Goal: Information Seeking & Learning: Find specific fact

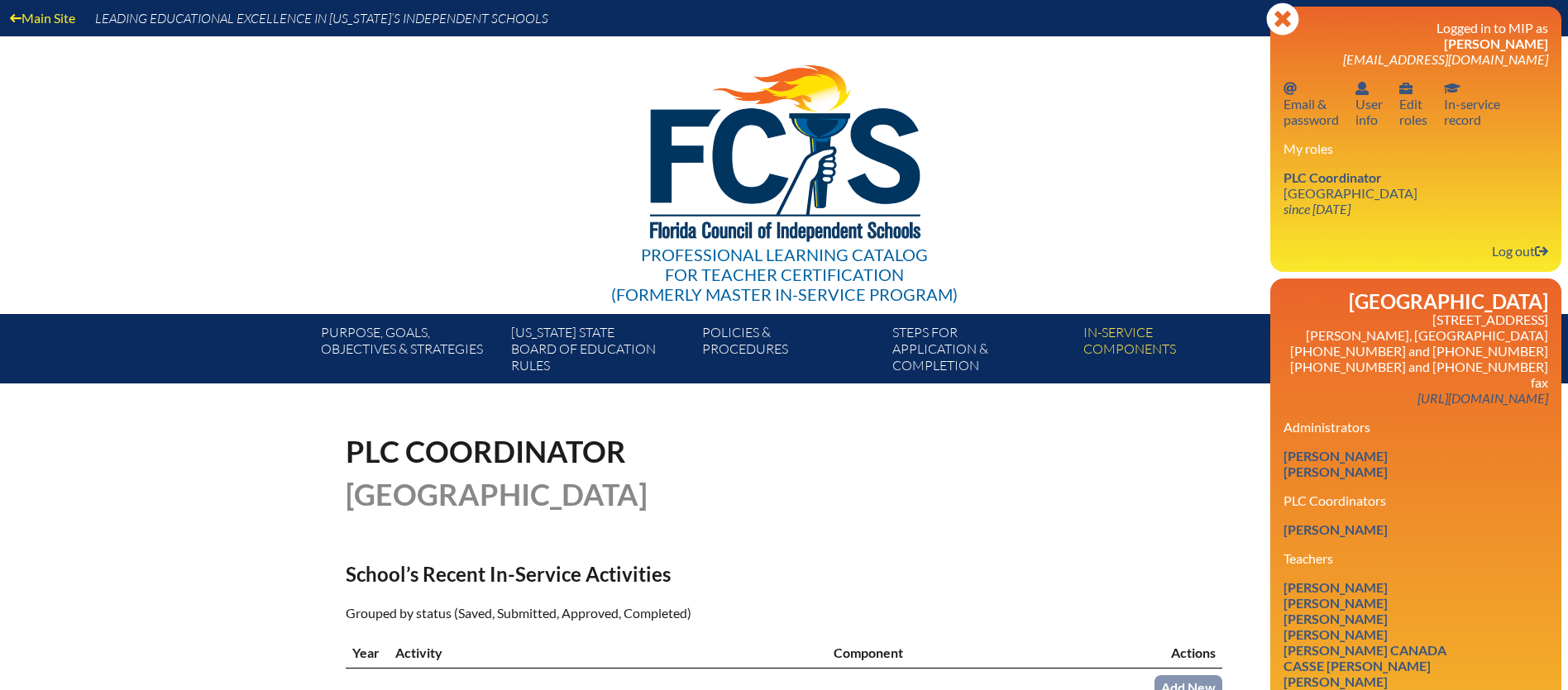
scroll to position [245, 0]
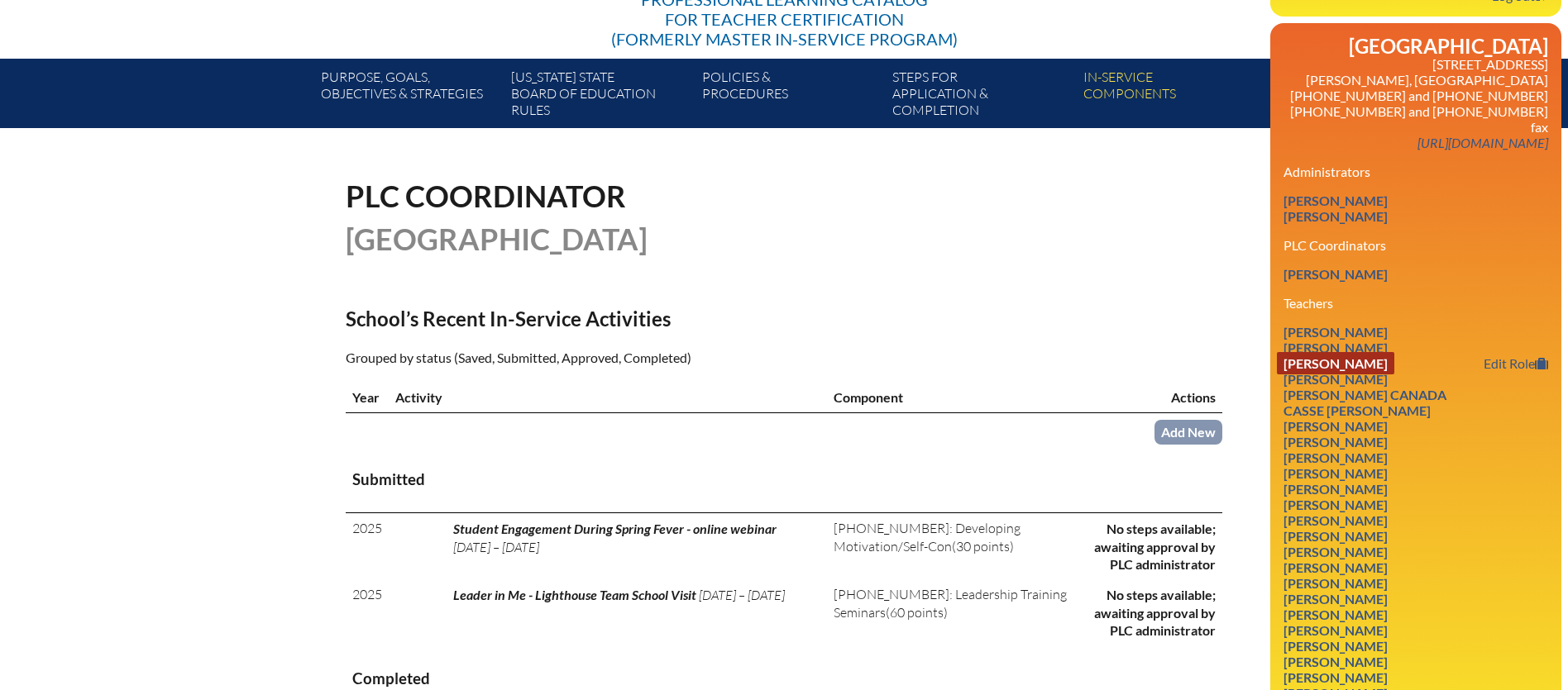
click at [1347, 368] on link "[PERSON_NAME]" at bounding box center [1336, 378] width 117 height 23
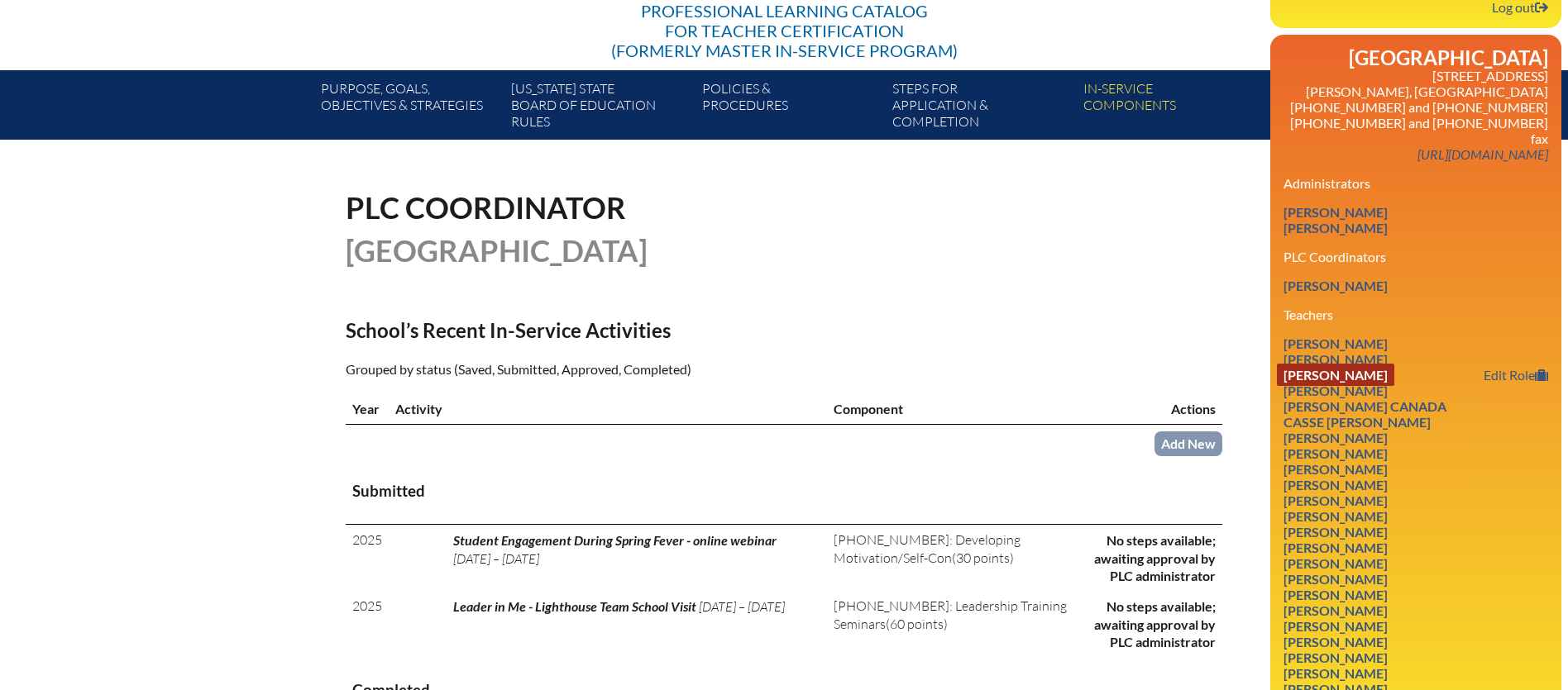
scroll to position [243, 0]
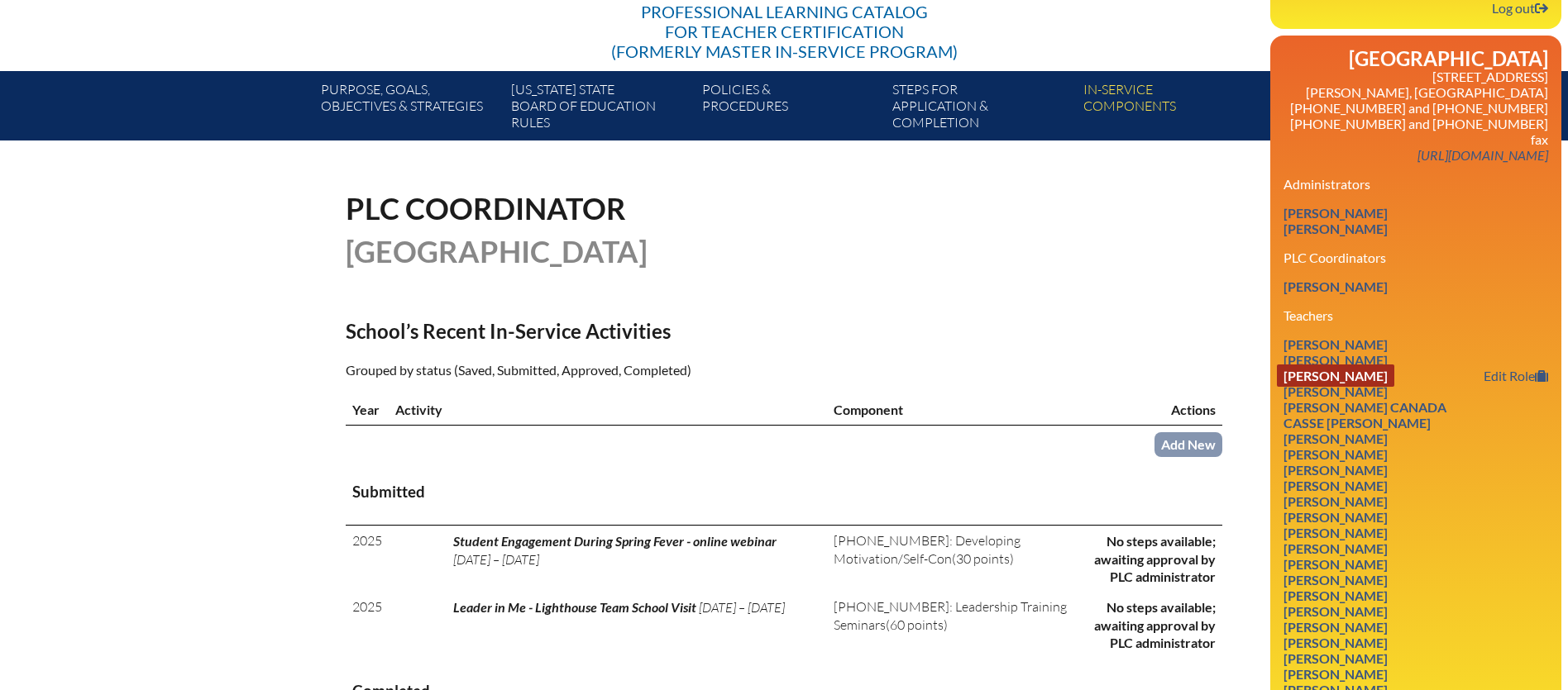
click at [1347, 364] on link "[PERSON_NAME]" at bounding box center [1336, 375] width 117 height 23
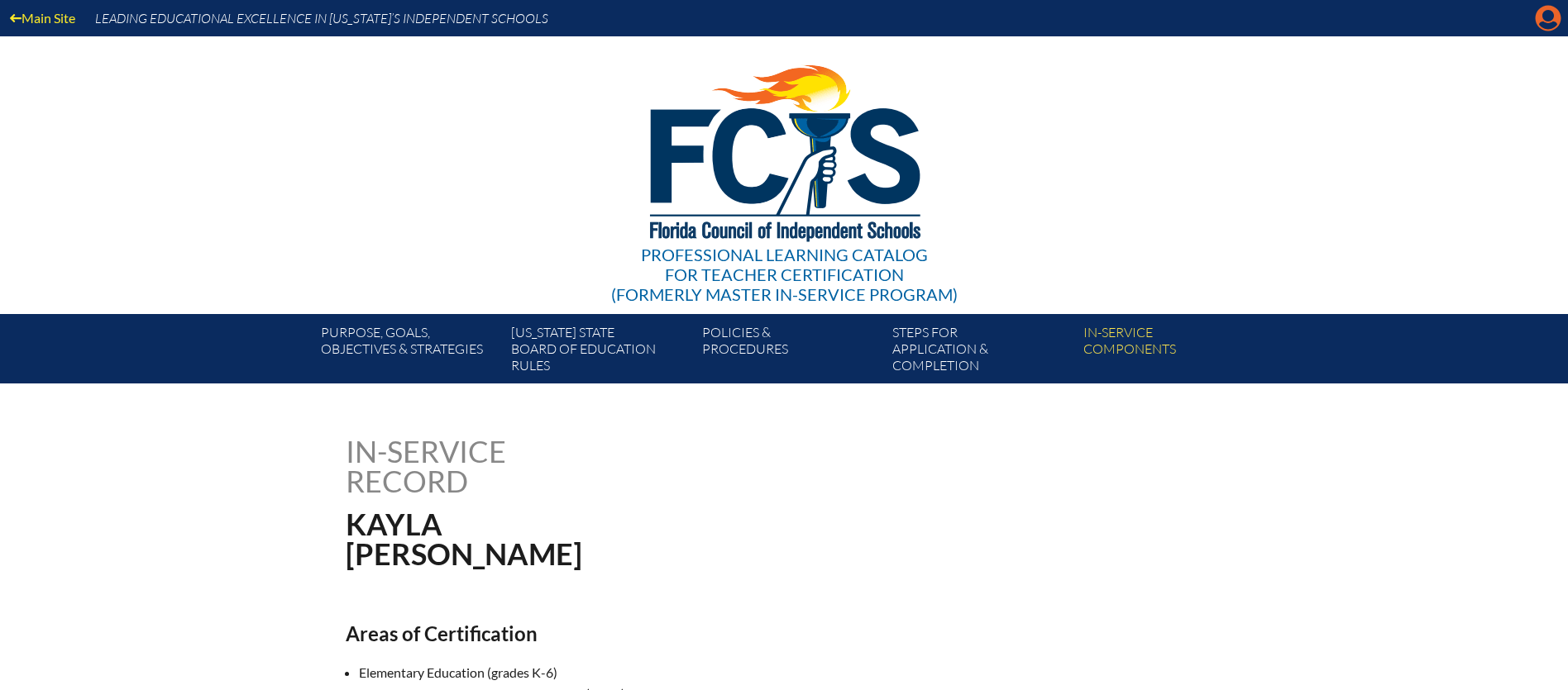
click at [1543, 23] on icon "Manage account" at bounding box center [1547, 17] width 26 height 26
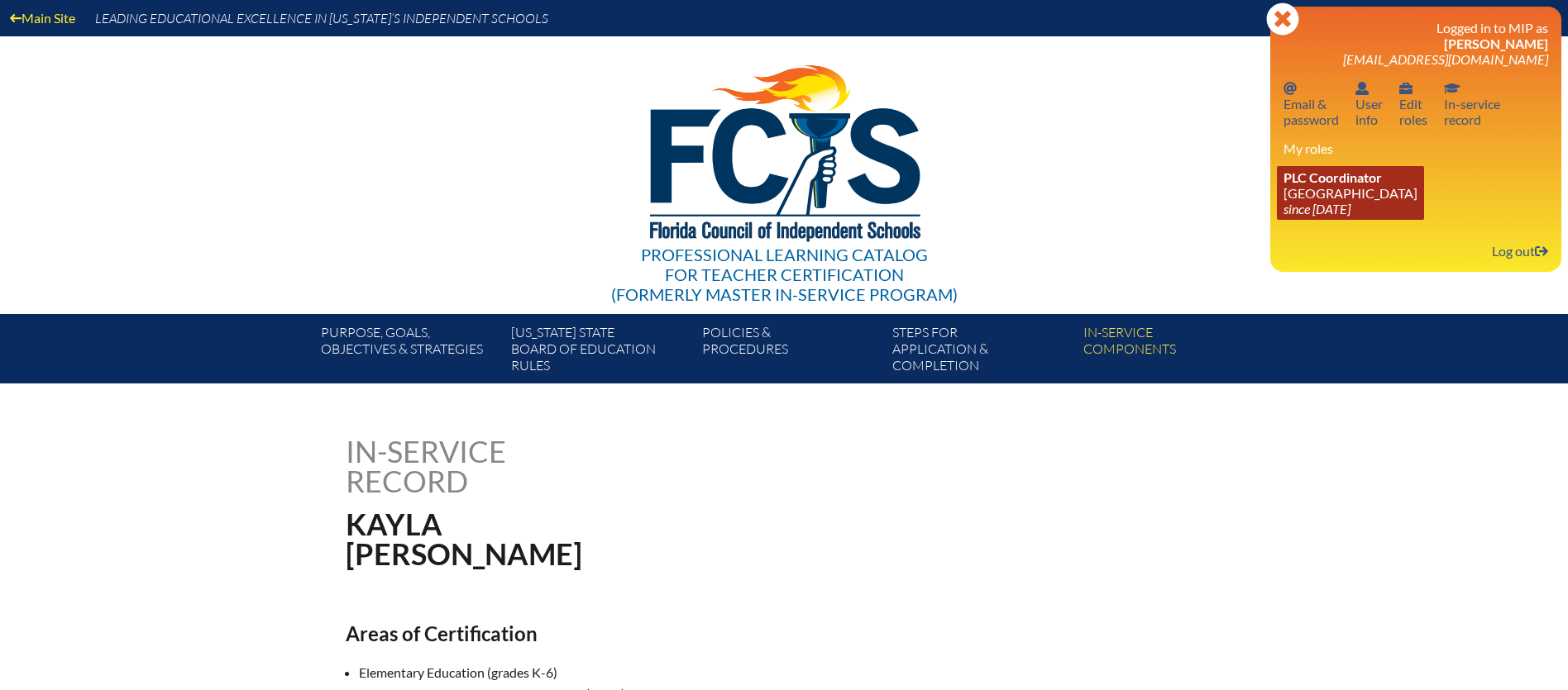
click at [1339, 200] on icon "since [DATE]" at bounding box center [1317, 208] width 67 height 15
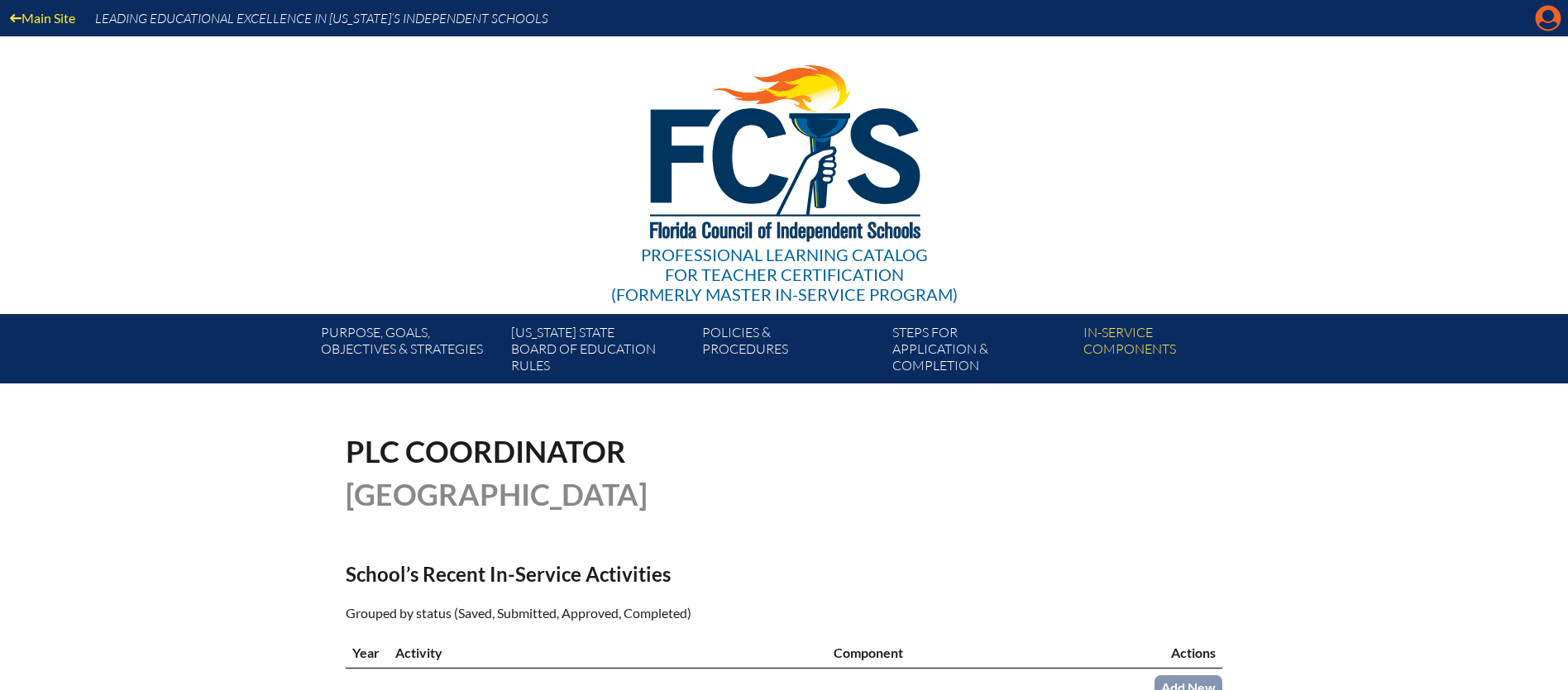
click at [1548, 21] on icon "Manage account" at bounding box center [1547, 17] width 26 height 26
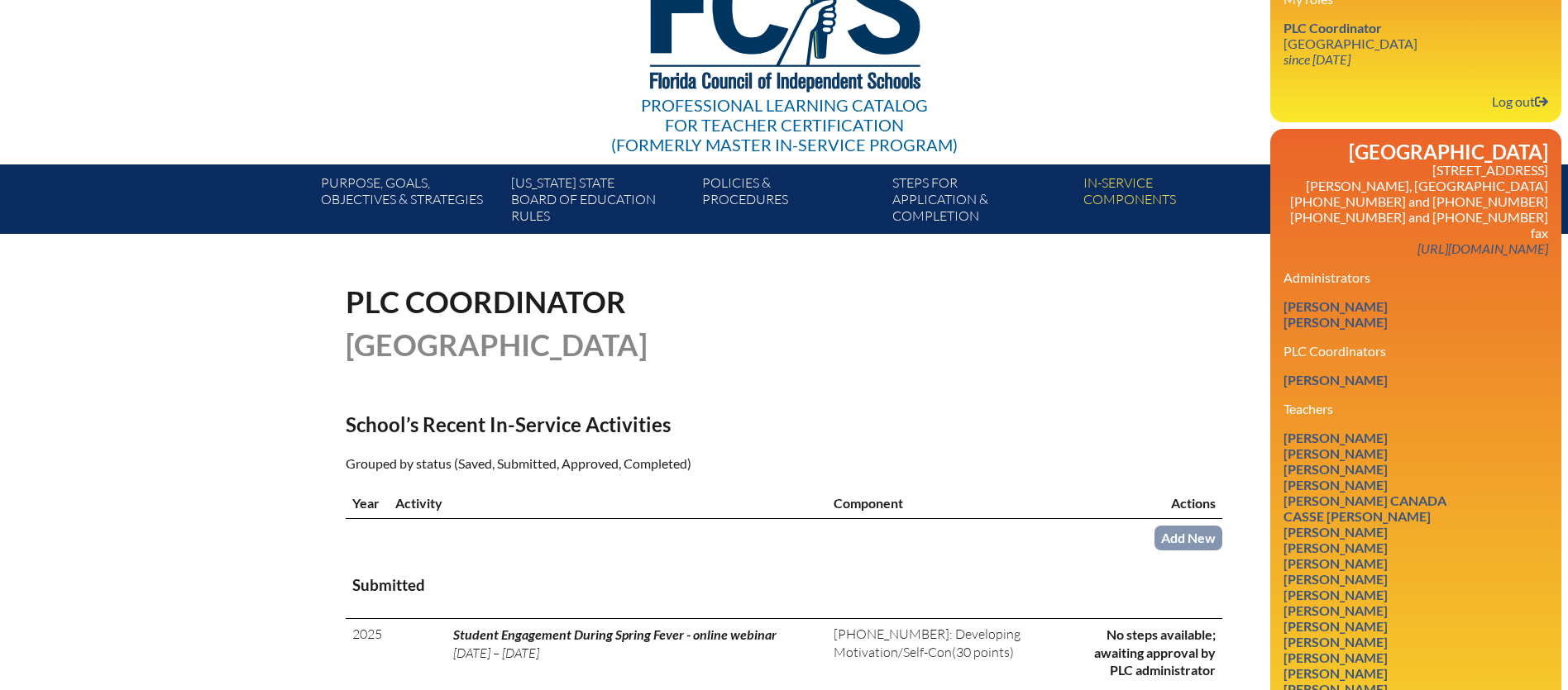
scroll to position [171, 0]
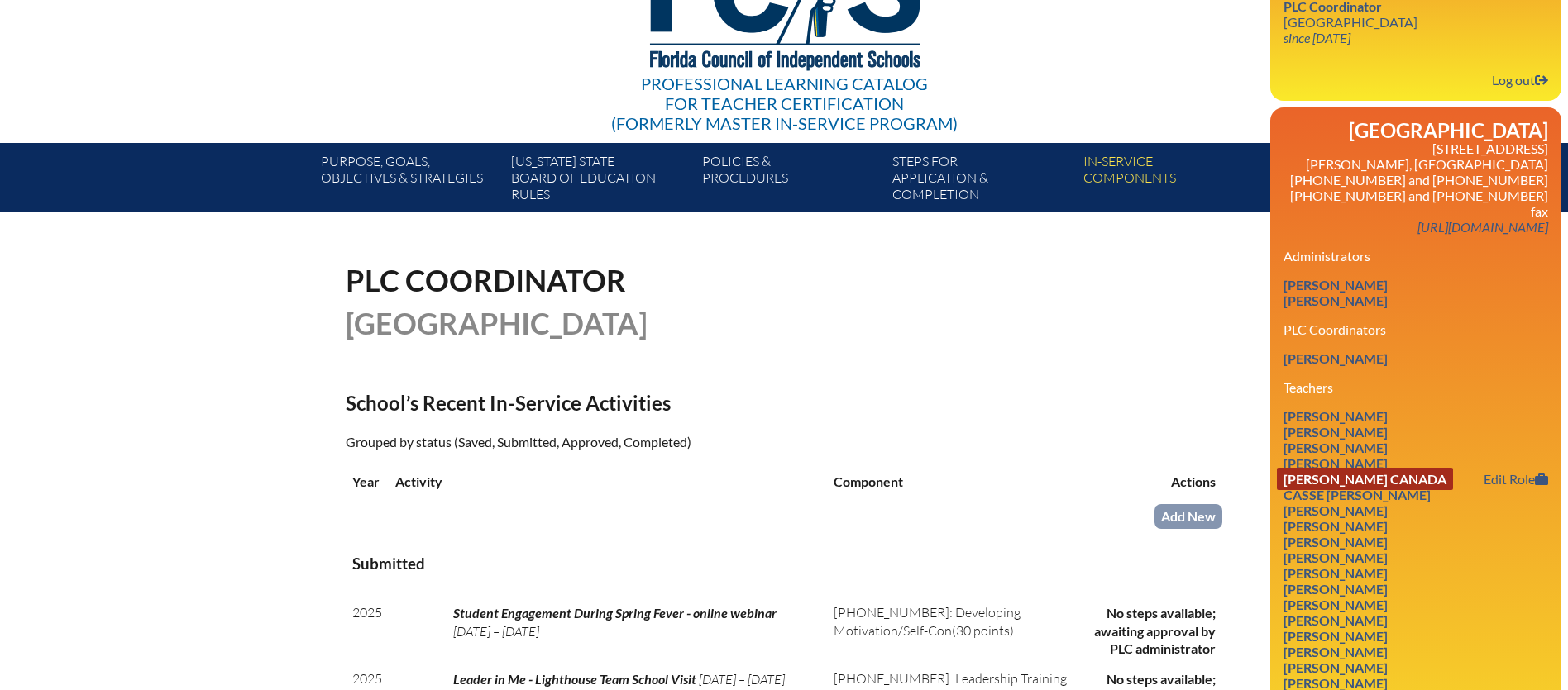
click at [1326, 468] on link "[PERSON_NAME] Canada" at bounding box center [1365, 479] width 176 height 23
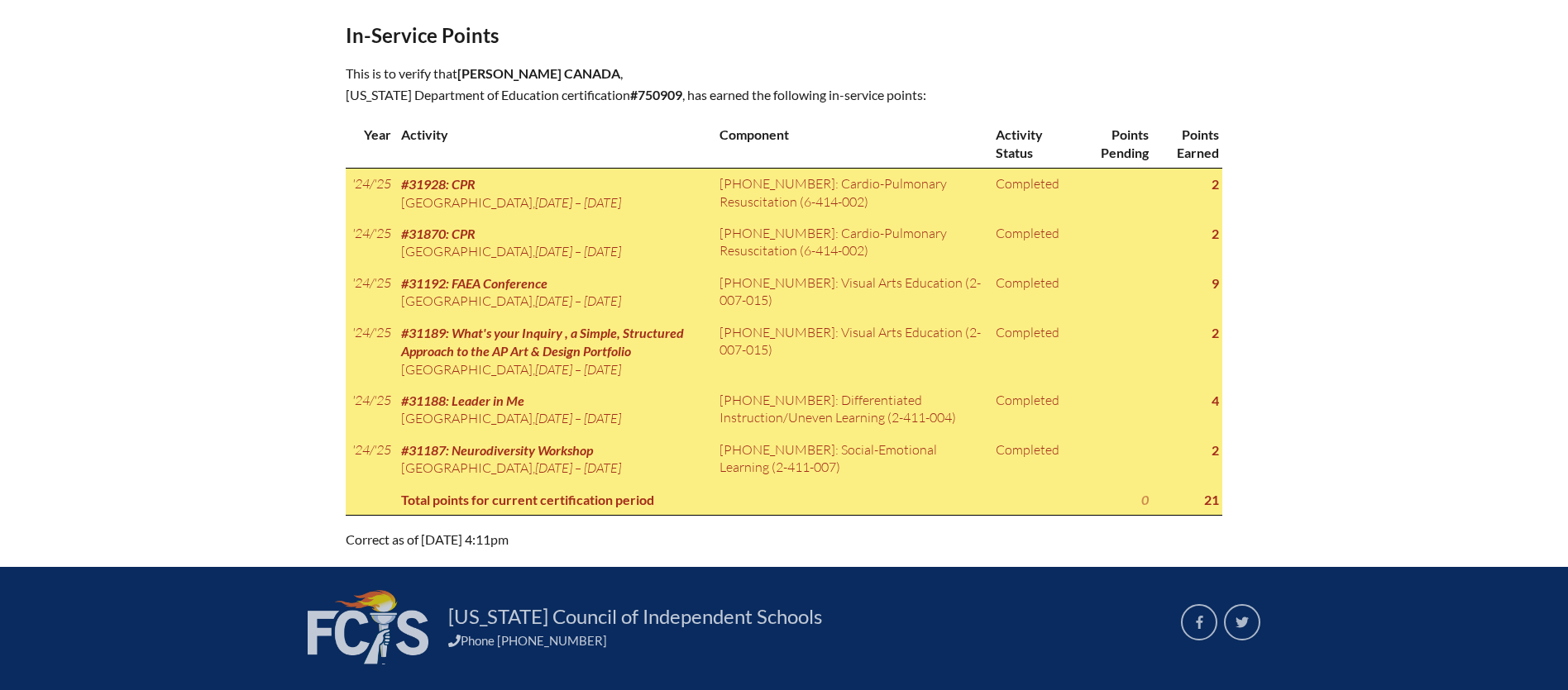
scroll to position [796, 0]
